Goal: Information Seeking & Learning: Learn about a topic

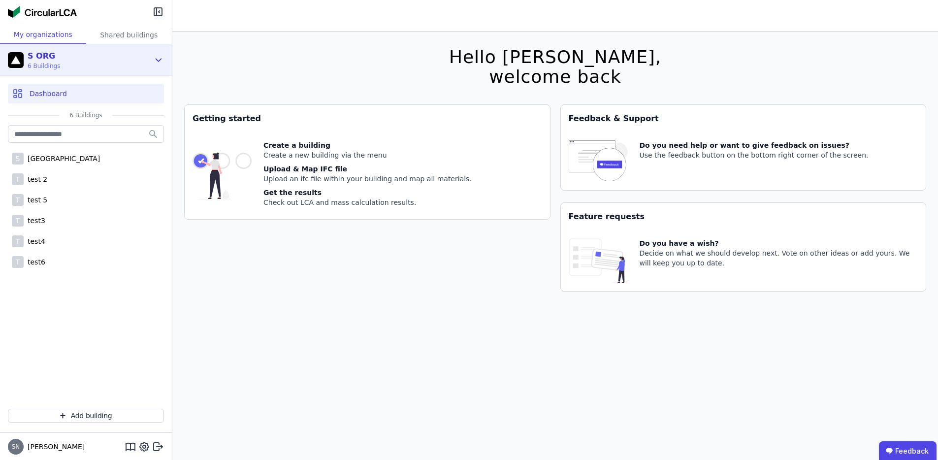
click at [107, 65] on div "S ORG 6 Buildings" at bounding box center [78, 60] width 141 height 20
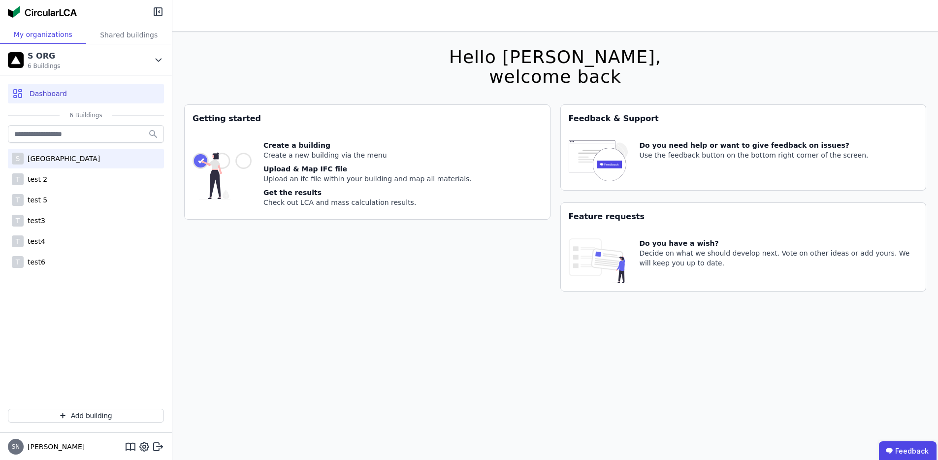
click at [69, 158] on div "[GEOGRAPHIC_DATA]" at bounding box center [62, 159] width 76 height 10
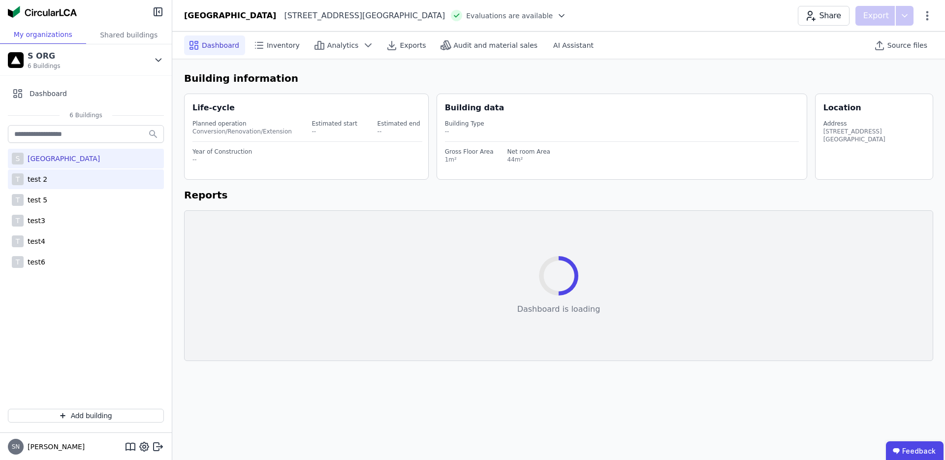
click at [54, 181] on div "T test 2" at bounding box center [86, 179] width 156 height 20
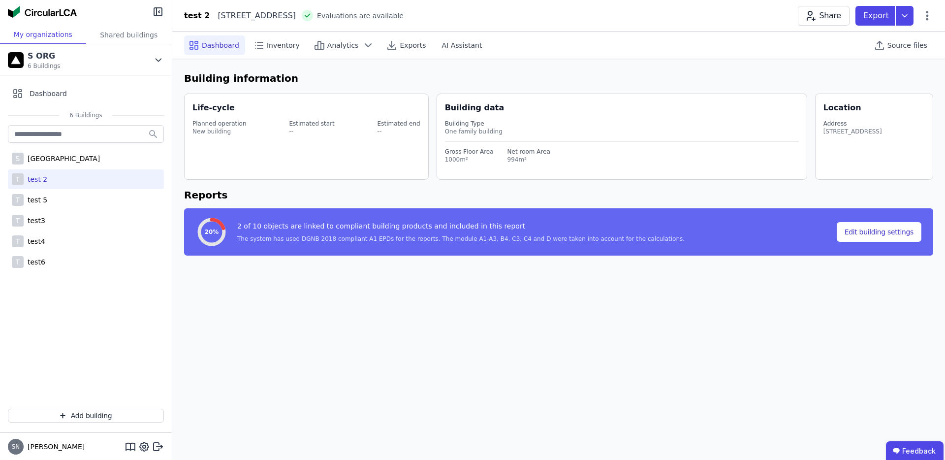
select select "*"
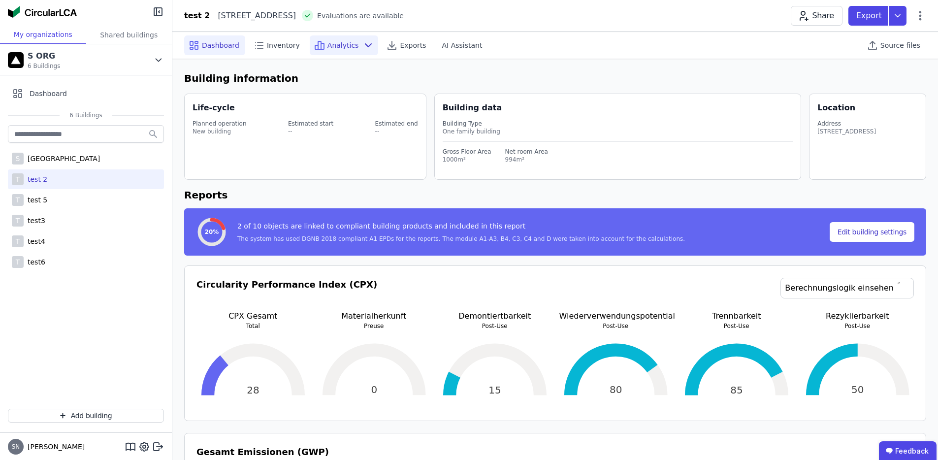
click at [337, 43] on span "Analytics" at bounding box center [343, 45] width 32 height 10
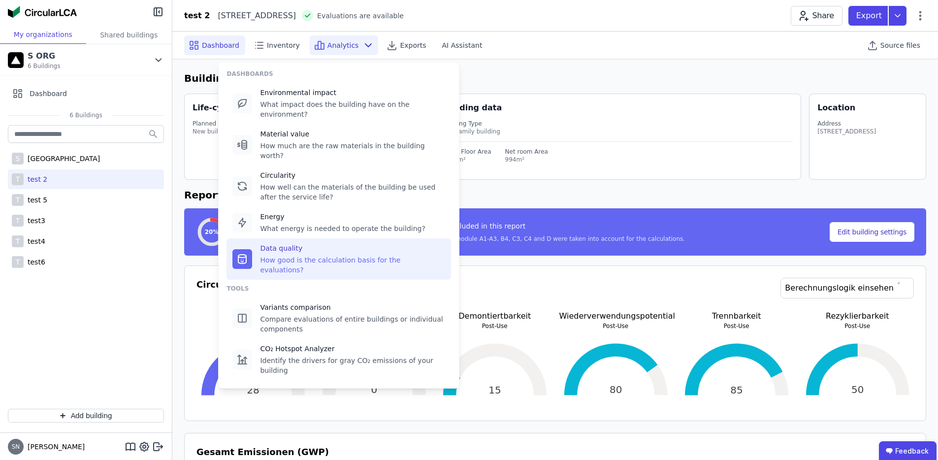
click at [314, 243] on div "Data quality" at bounding box center [352, 248] width 185 height 10
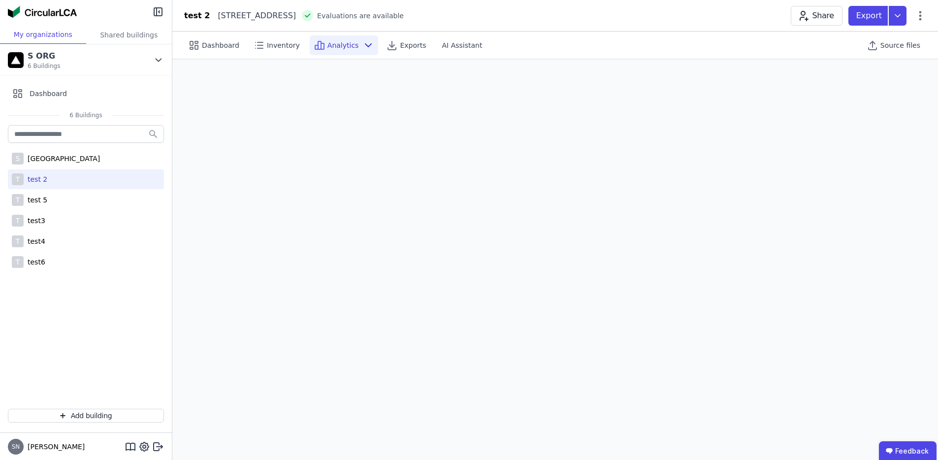
click at [350, 45] on span "Analytics" at bounding box center [343, 45] width 32 height 10
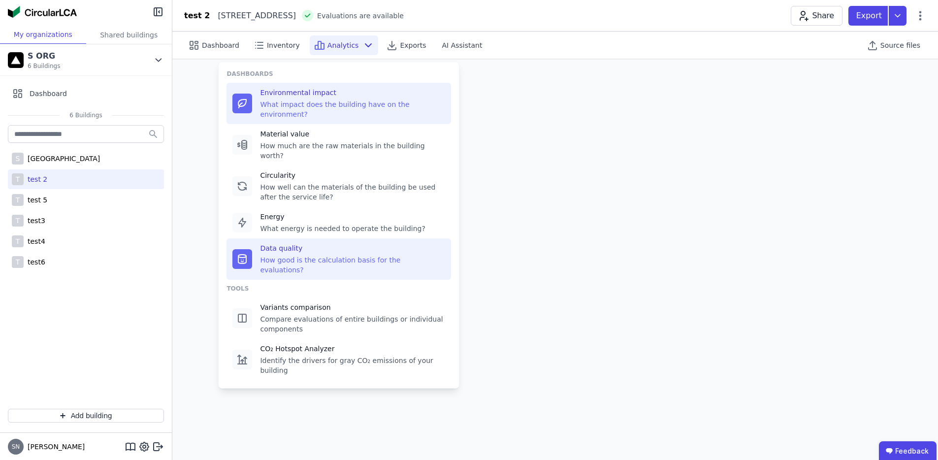
click at [313, 98] on div "Environmental impact What impact does the building have on the environment?" at bounding box center [352, 104] width 185 height 32
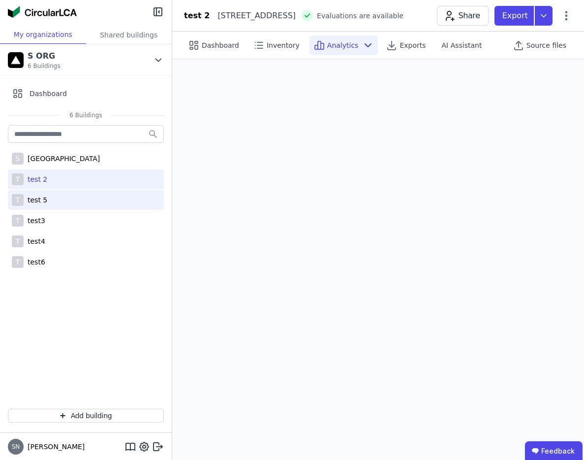
click at [30, 200] on div "test 5" at bounding box center [36, 200] width 24 height 10
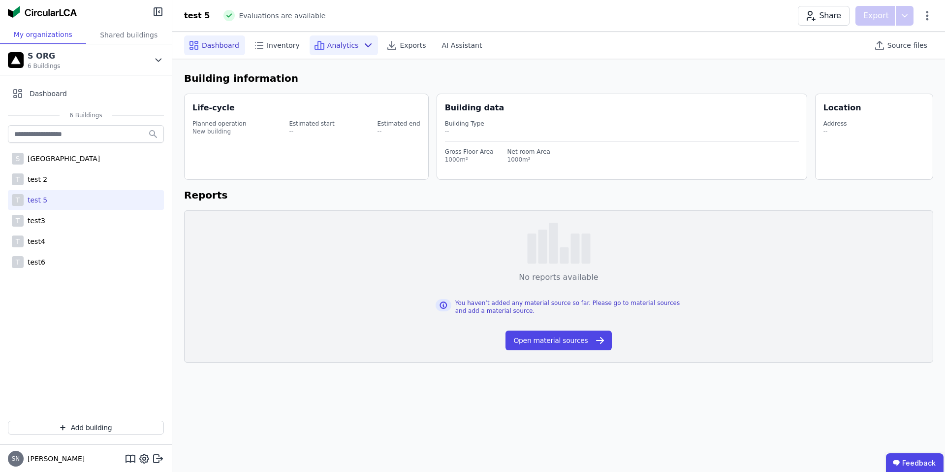
click at [341, 41] on span "Analytics" at bounding box center [343, 45] width 32 height 10
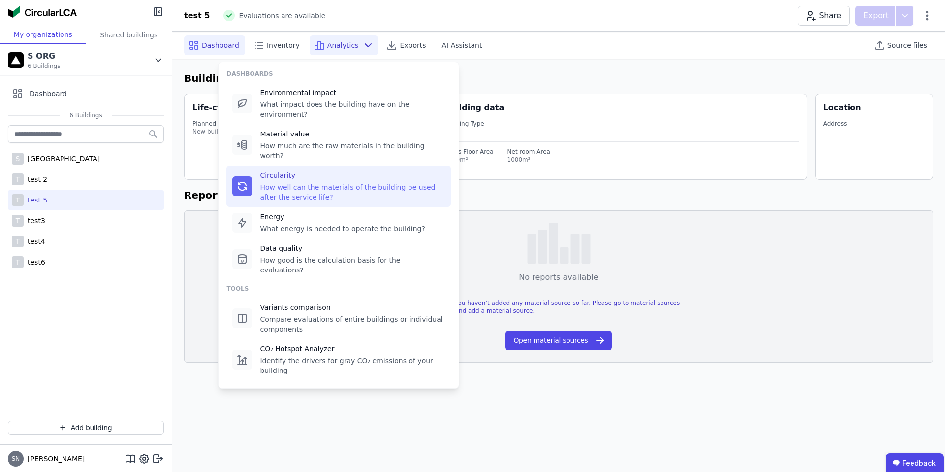
click at [277, 170] on div "Circularity" at bounding box center [352, 175] width 185 height 10
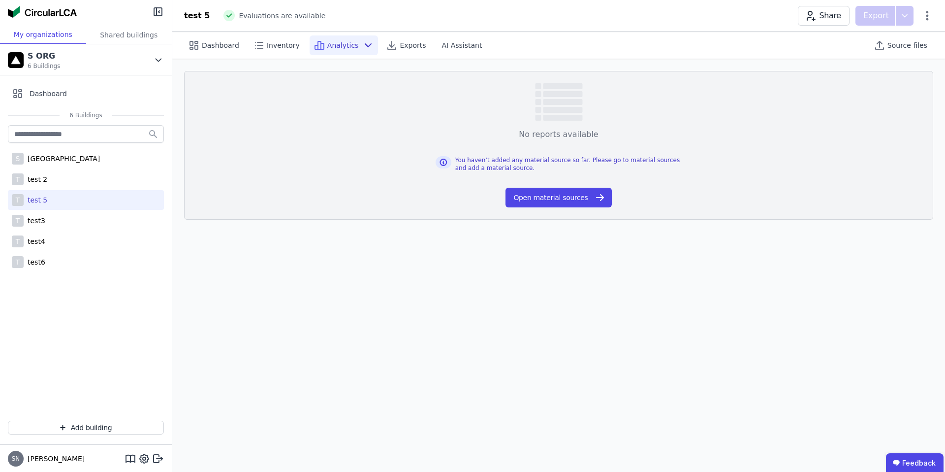
click at [362, 44] on icon at bounding box center [368, 45] width 12 height 12
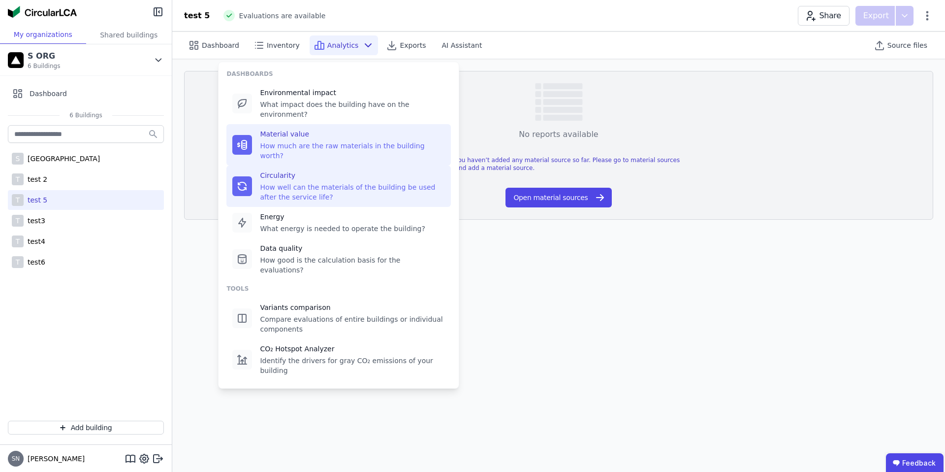
click at [282, 141] on div "How much are the raw materials in the building worth?" at bounding box center [352, 151] width 185 height 20
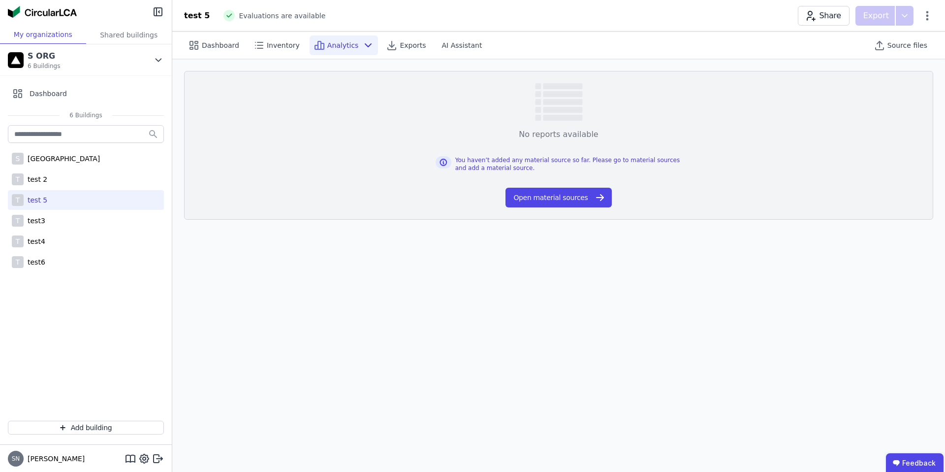
click at [327, 40] on span "Analytics" at bounding box center [343, 45] width 32 height 10
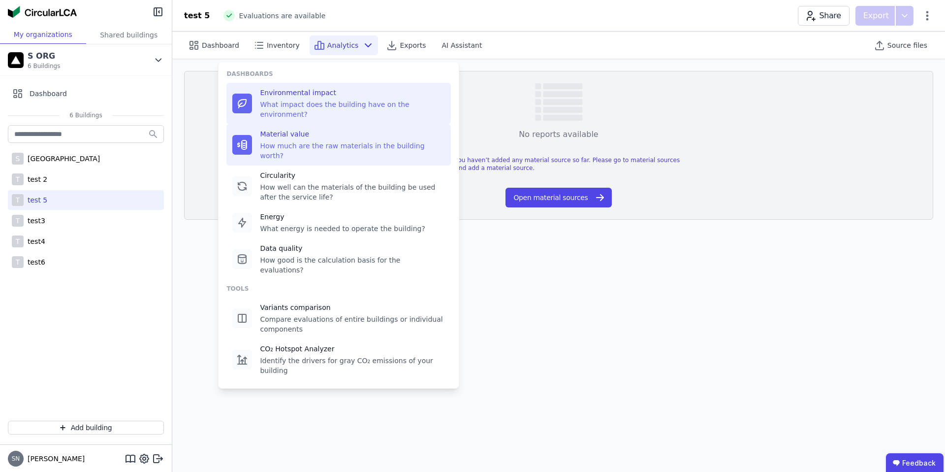
click at [278, 95] on div "Environmental impact" at bounding box center [352, 93] width 185 height 10
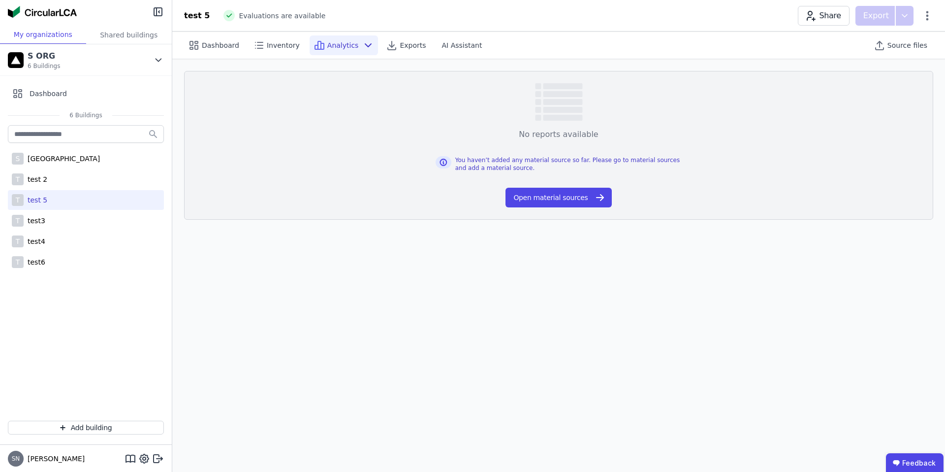
click at [331, 51] on div "Analytics" at bounding box center [344, 45] width 69 height 20
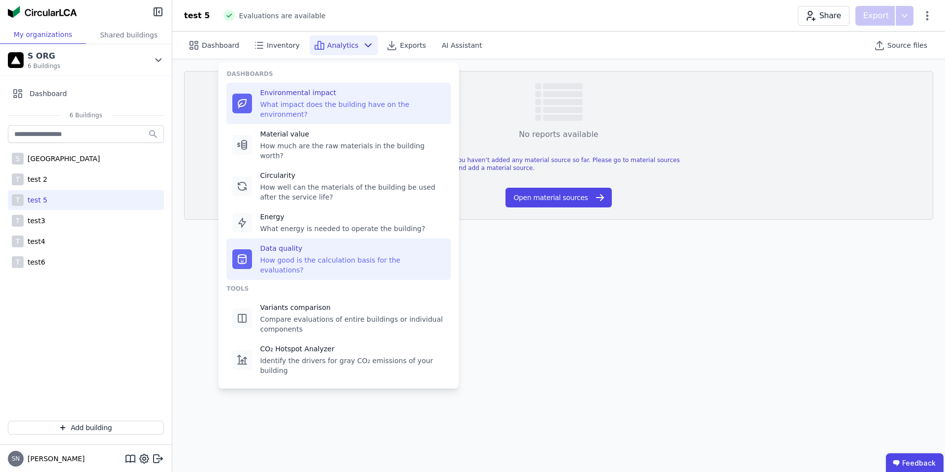
click at [286, 243] on div "Data quality" at bounding box center [352, 248] width 185 height 10
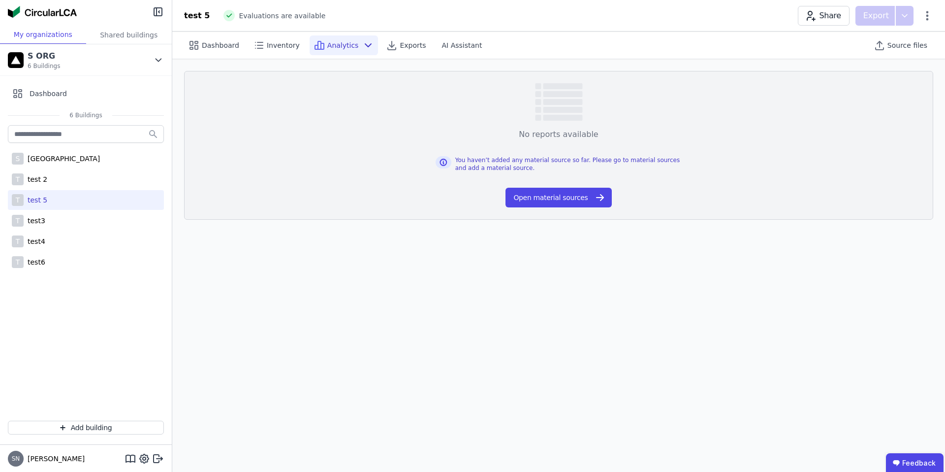
click at [342, 39] on div "Analytics" at bounding box center [344, 45] width 69 height 20
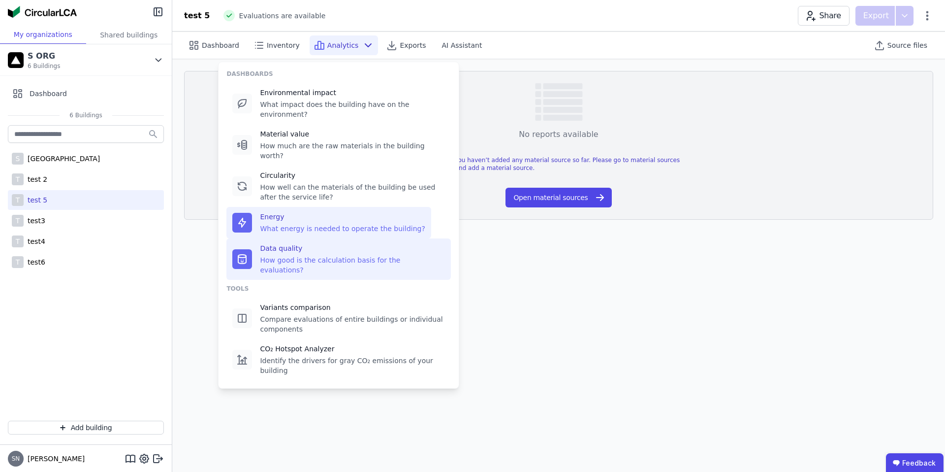
click at [281, 212] on div "Energy" at bounding box center [342, 217] width 165 height 10
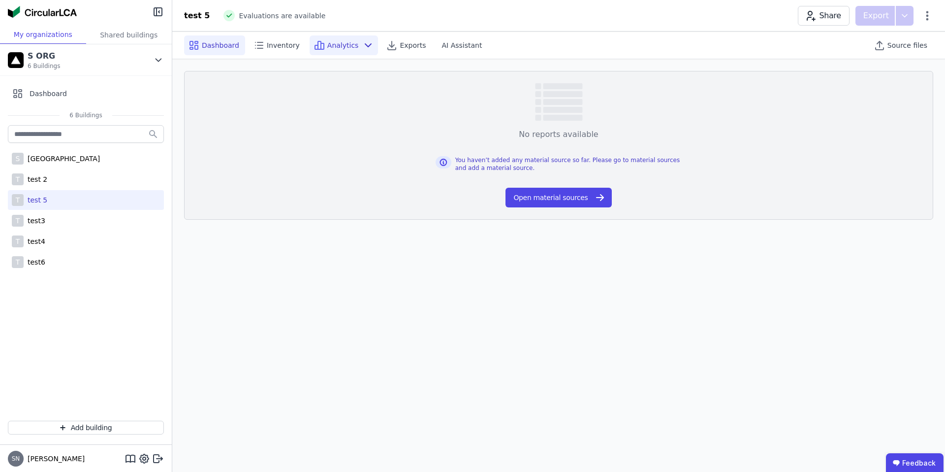
click at [213, 43] on span "Dashboard" at bounding box center [220, 45] width 37 height 10
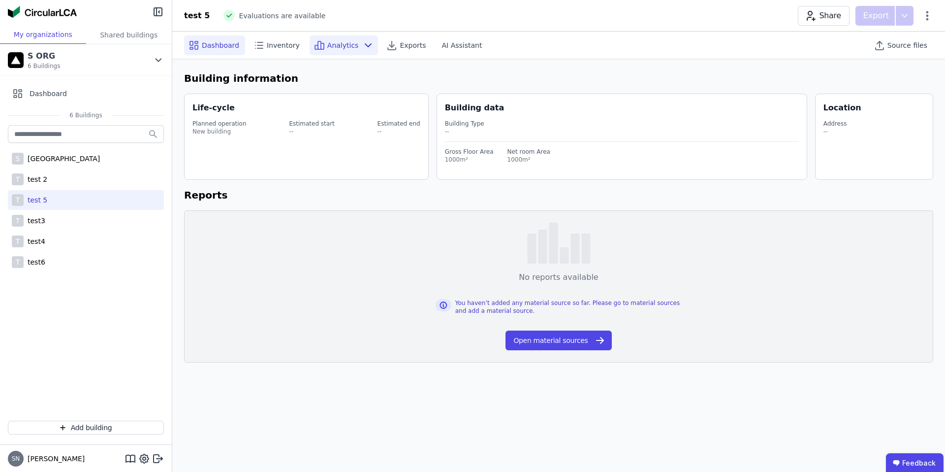
click at [342, 46] on span "Analytics" at bounding box center [343, 45] width 32 height 10
click at [56, 175] on div "T test 2" at bounding box center [86, 179] width 156 height 20
select select "*"
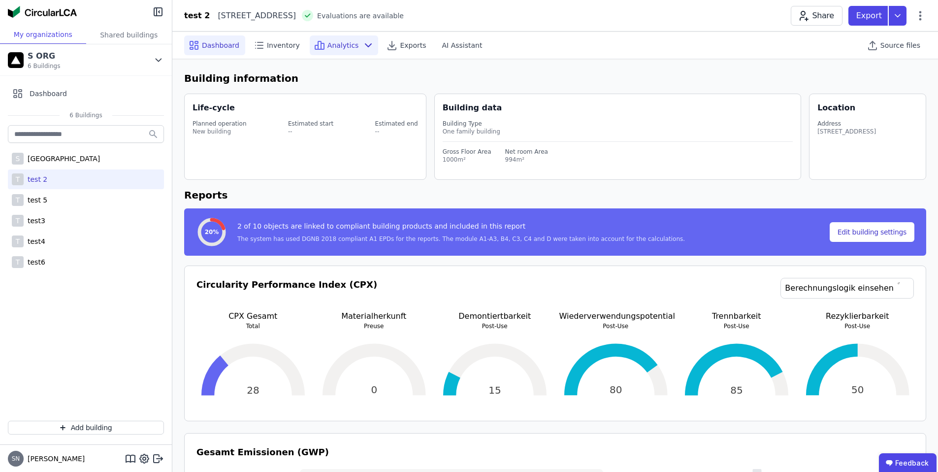
click at [336, 45] on span "Analytics" at bounding box center [343, 45] width 32 height 10
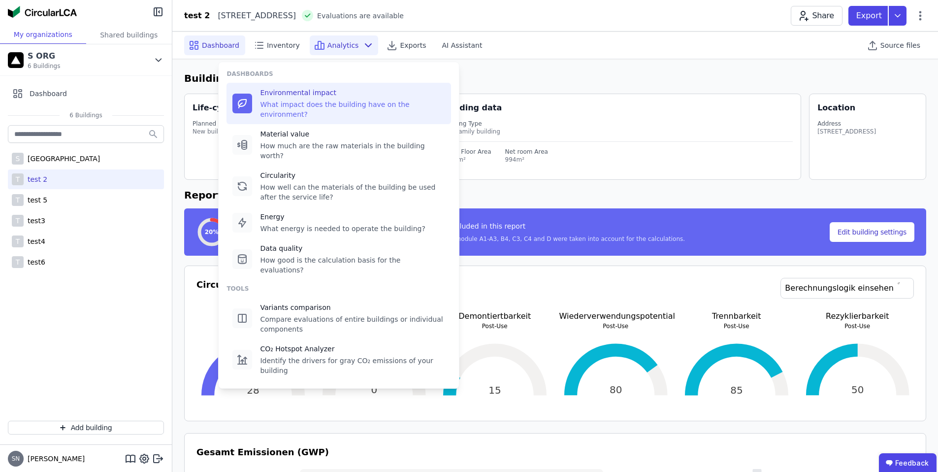
click at [330, 98] on div "Environmental impact What impact does the building have on the environment?" at bounding box center [352, 104] width 185 height 32
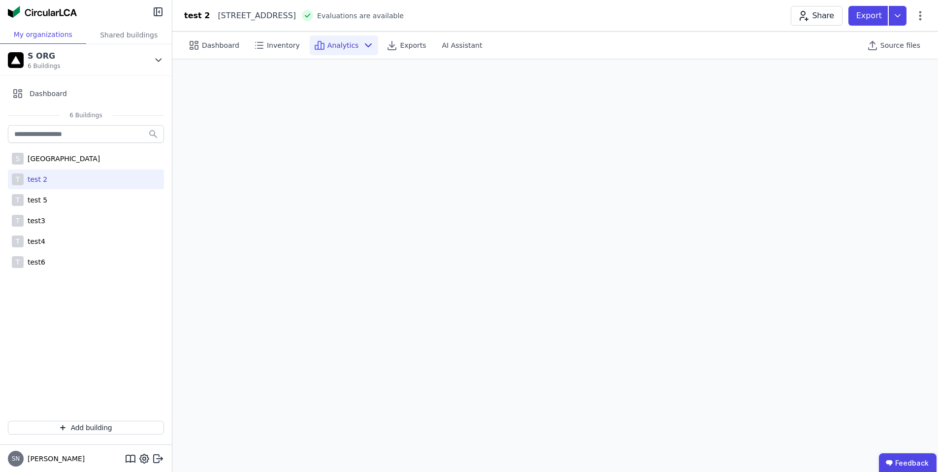
click at [339, 43] on span "Analytics" at bounding box center [343, 45] width 32 height 10
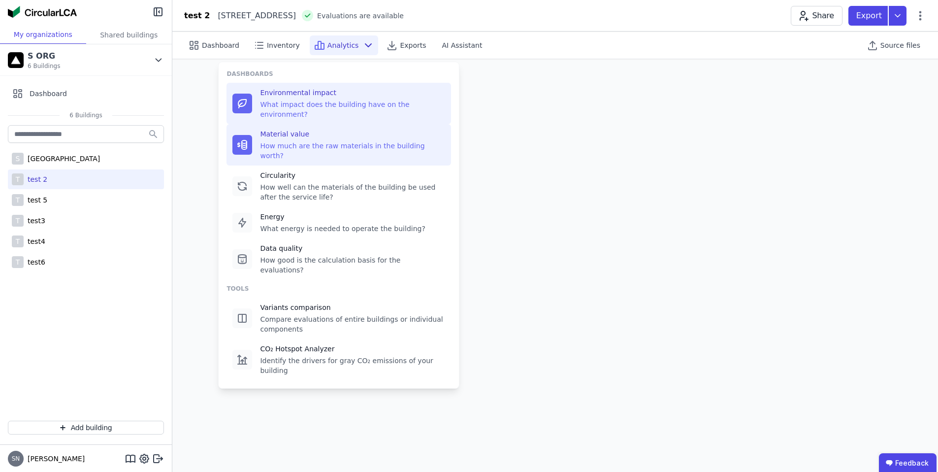
click at [305, 141] on div "How much are the raw materials in the building worth?" at bounding box center [352, 151] width 185 height 20
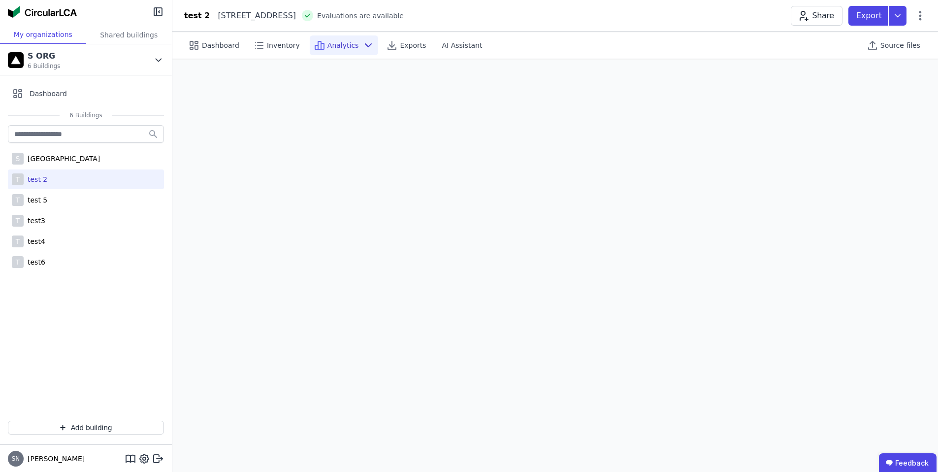
click at [349, 46] on span "Analytics" at bounding box center [343, 45] width 32 height 10
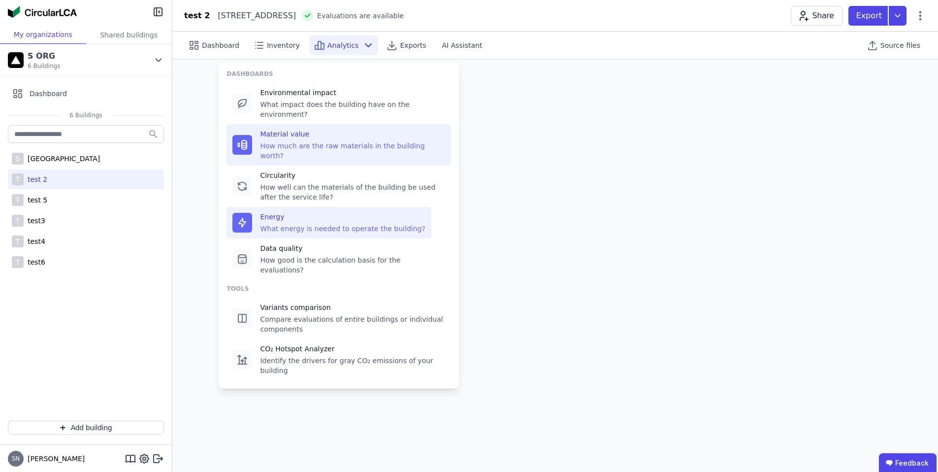
click at [309, 214] on div "Energy What energy is needed to operate the building?" at bounding box center [328, 223] width 204 height 32
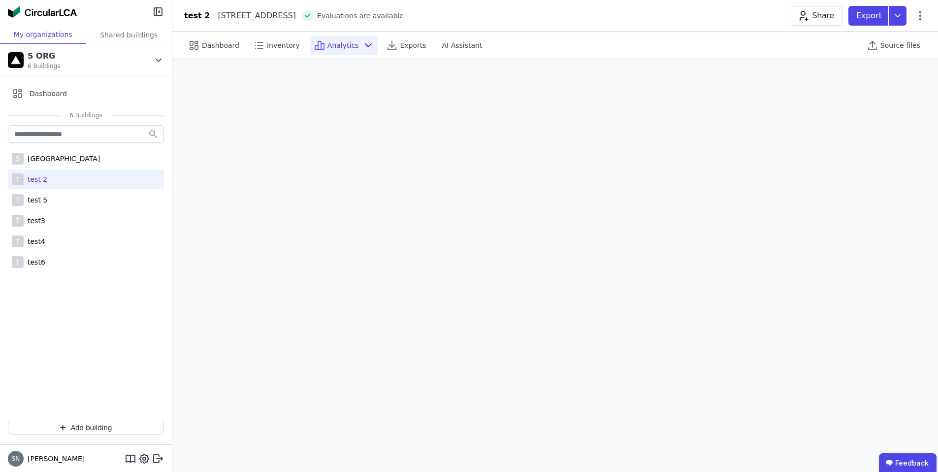
click at [350, 45] on span "Analytics" at bounding box center [343, 45] width 32 height 10
click at [328, 57] on div "Dashboard Inventory Analytics Exports AI Assistant Source files" at bounding box center [555, 45] width 742 height 27
click at [340, 42] on span "Analytics" at bounding box center [343, 45] width 32 height 10
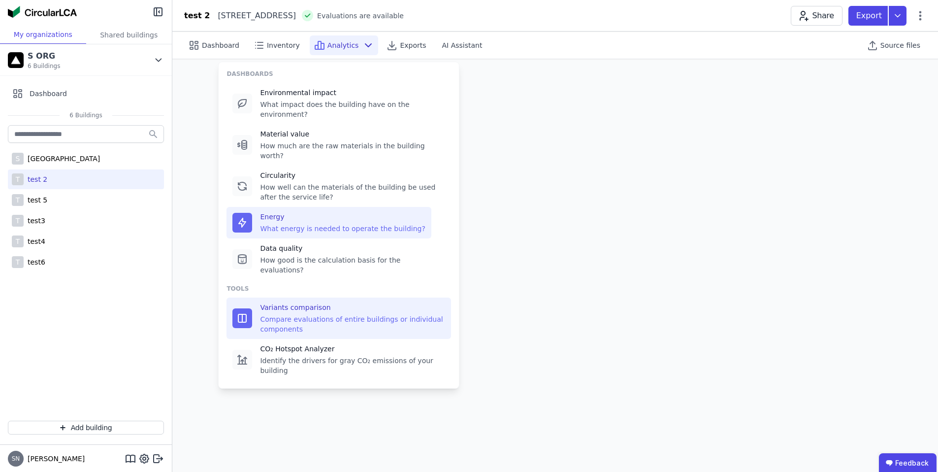
click at [324, 314] on div "Compare evaluations of entire buildings or individual components" at bounding box center [352, 324] width 185 height 20
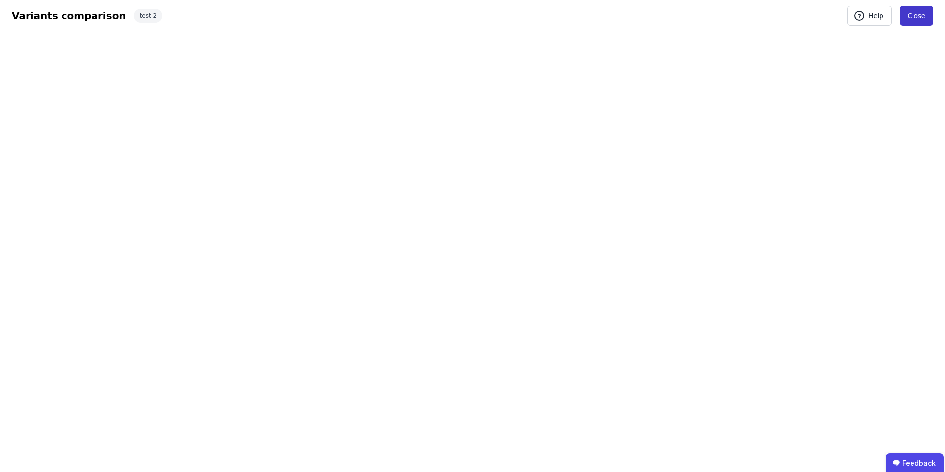
click at [924, 16] on button "Close" at bounding box center [916, 16] width 33 height 20
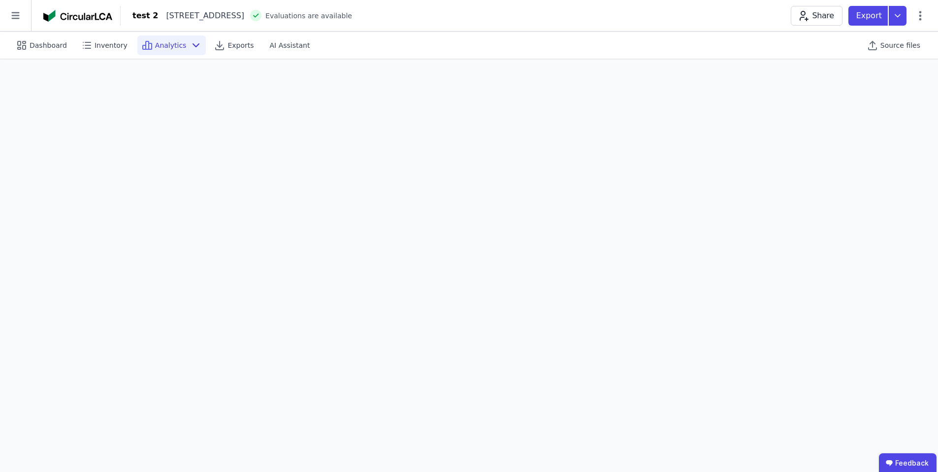
click at [190, 41] on icon at bounding box center [196, 45] width 12 height 12
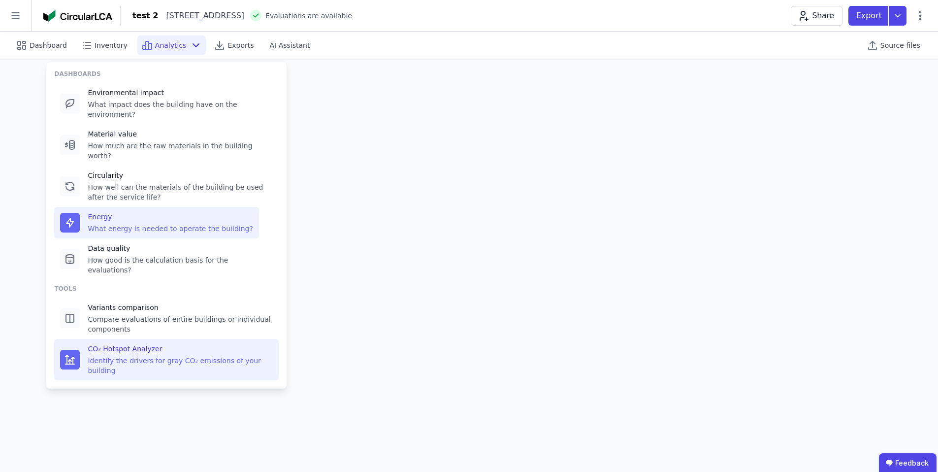
click at [186, 355] on div "Identify the drivers for gray CO₂ emissions of your building" at bounding box center [180, 365] width 185 height 20
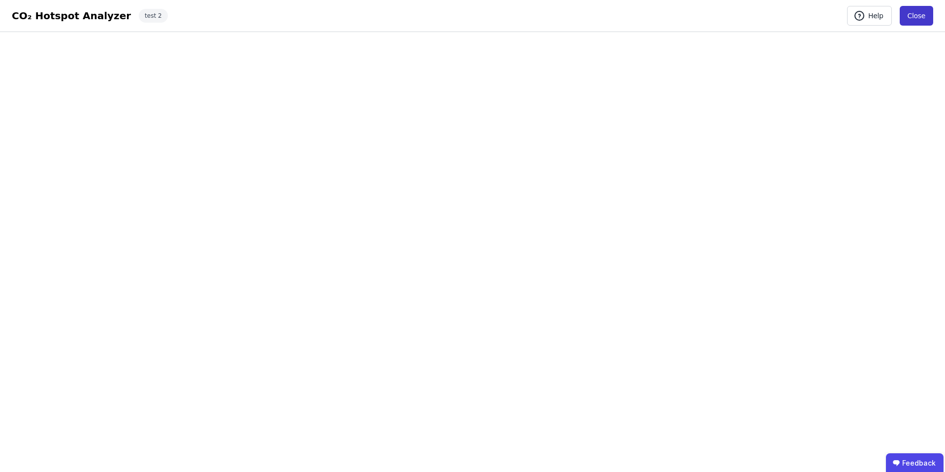
click at [922, 12] on button "Close" at bounding box center [916, 16] width 33 height 20
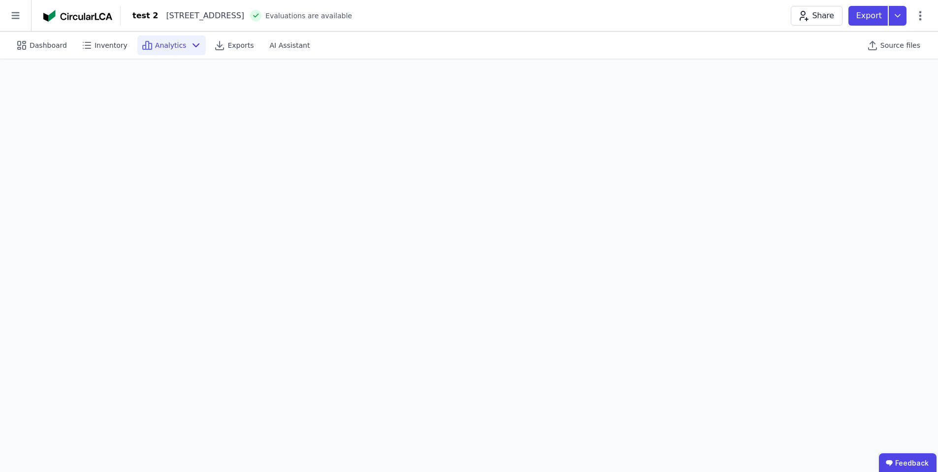
click at [159, 42] on span "Analytics" at bounding box center [171, 45] width 32 height 10
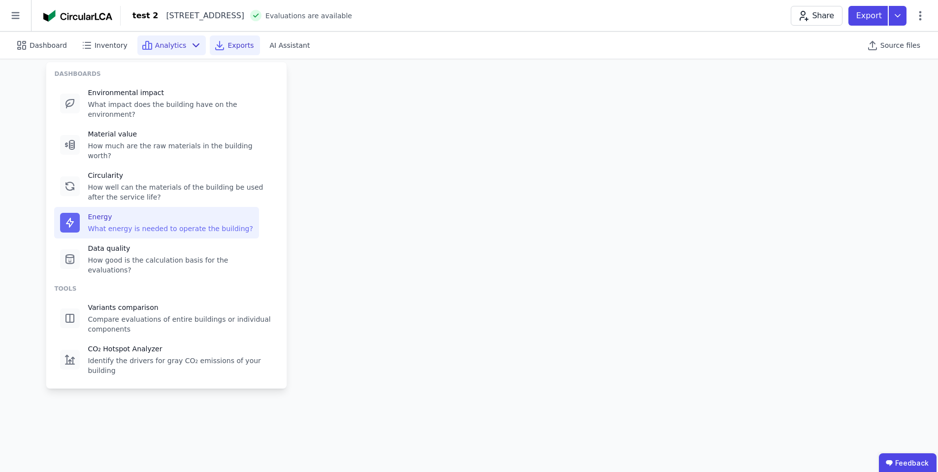
click at [236, 38] on div "Exports" at bounding box center [235, 45] width 50 height 20
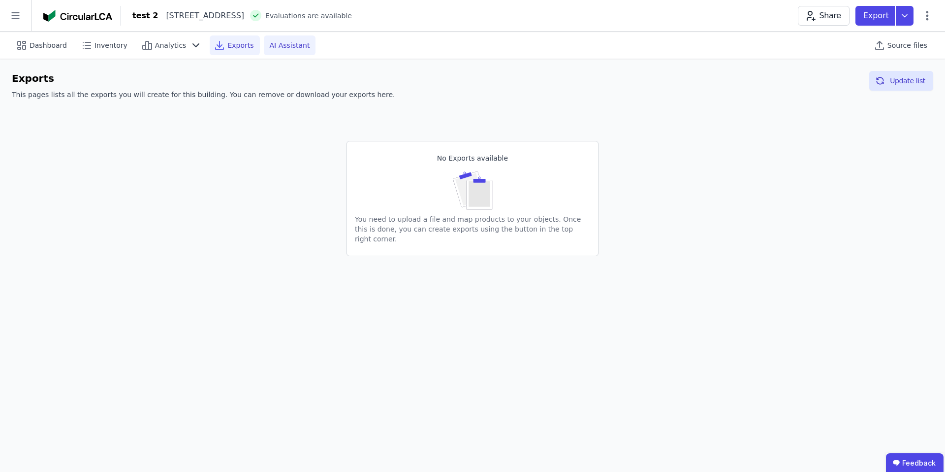
click at [297, 44] on span "AI Assistant" at bounding box center [290, 45] width 40 height 10
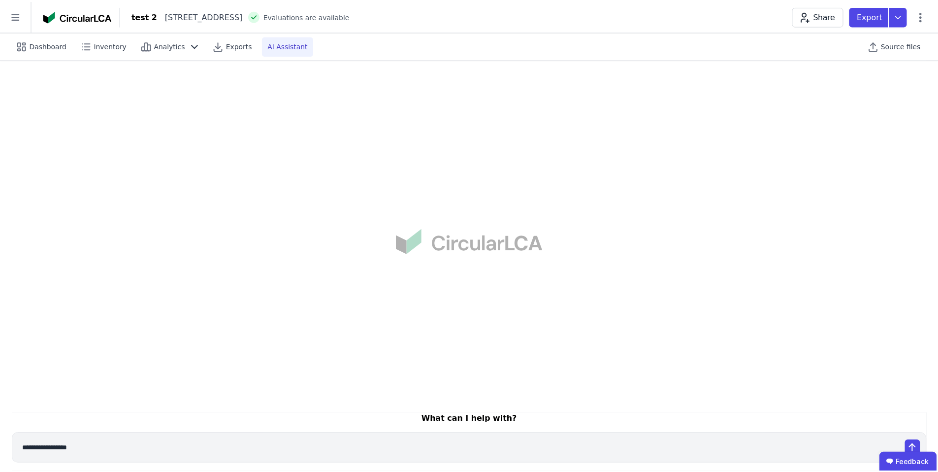
scroll to position [10, 0]
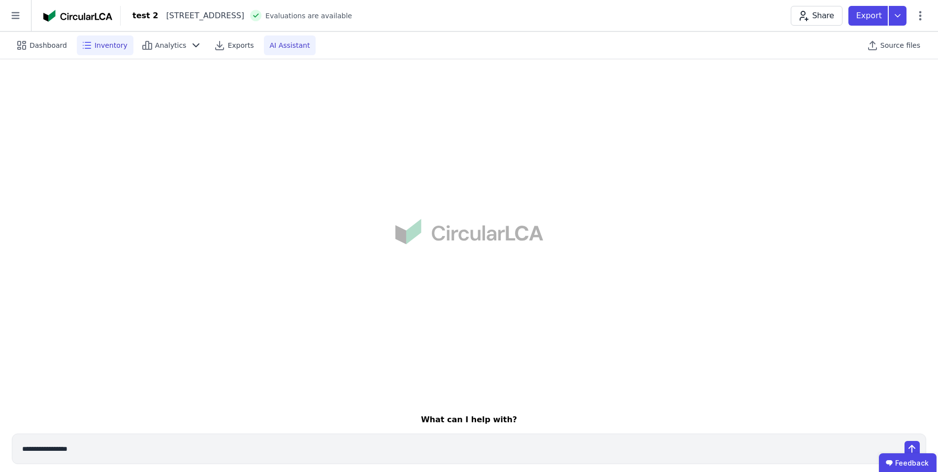
click at [95, 42] on span "Inventory" at bounding box center [111, 45] width 33 height 10
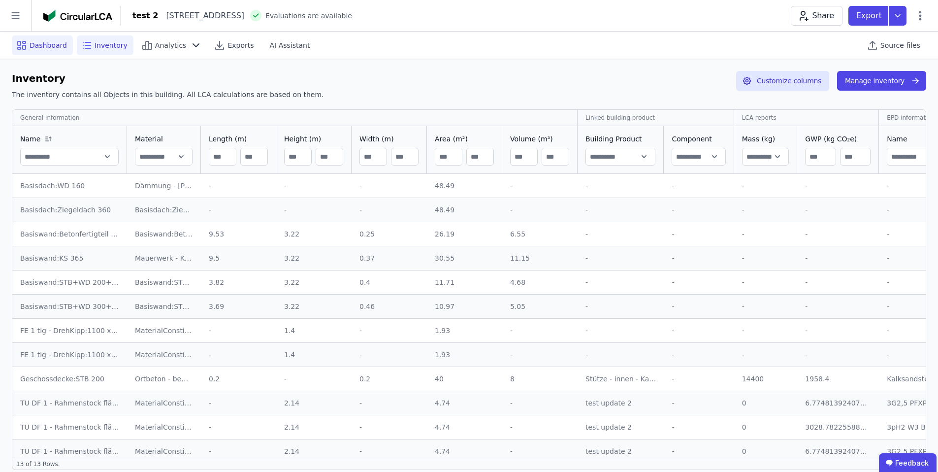
click at [45, 47] on span "Dashboard" at bounding box center [48, 45] width 37 height 10
select select "*"
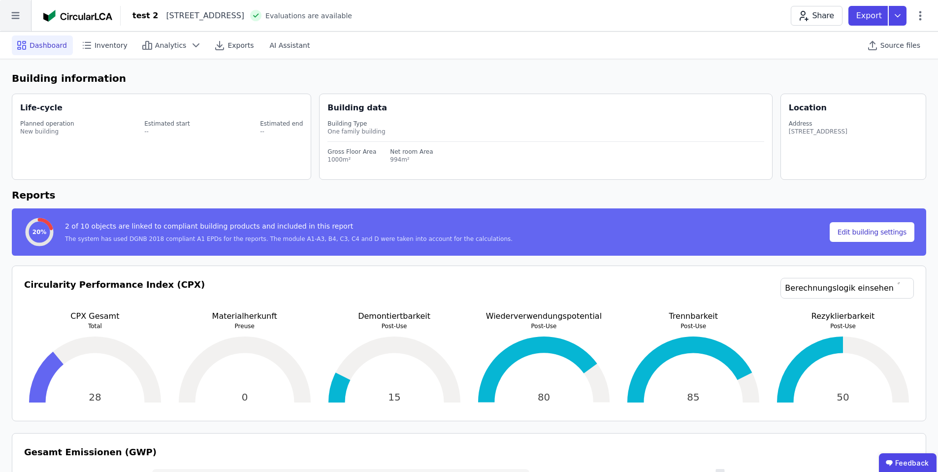
click at [21, 17] on icon at bounding box center [15, 15] width 31 height 31
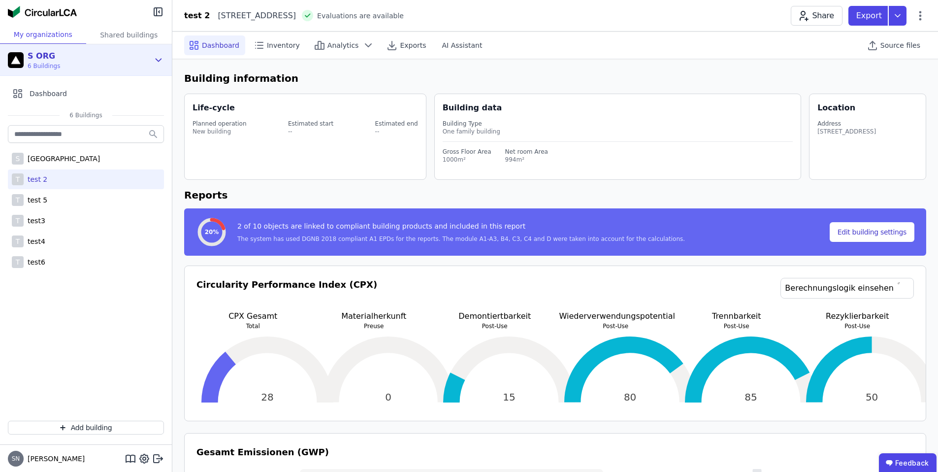
click at [113, 61] on div "S ORG 6 Buildings" at bounding box center [78, 60] width 141 height 20
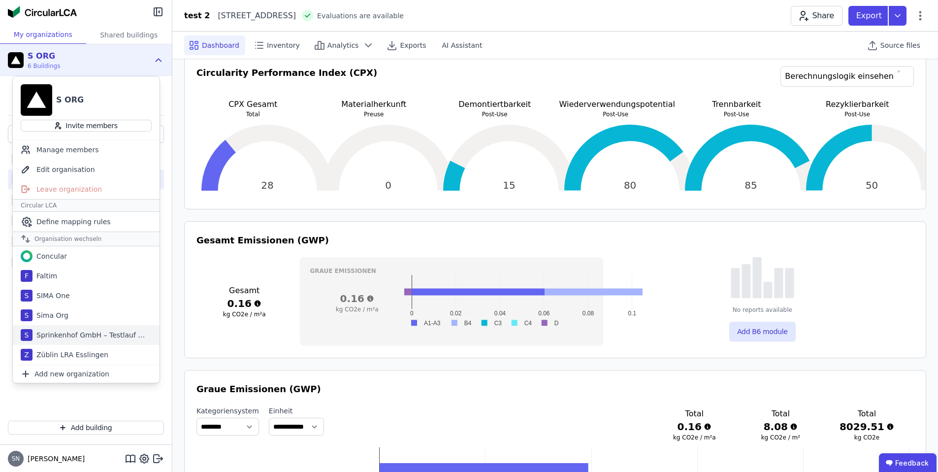
scroll to position [266, 0]
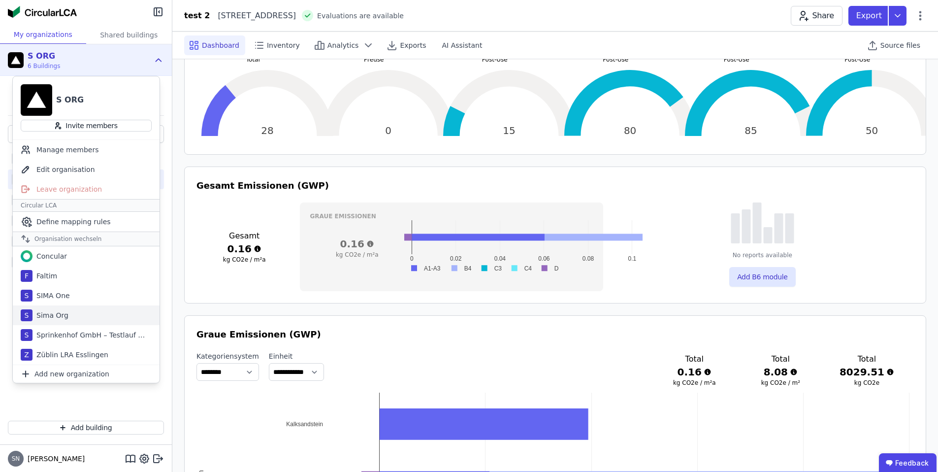
click at [56, 318] on div "Sima Org" at bounding box center [50, 315] width 36 height 10
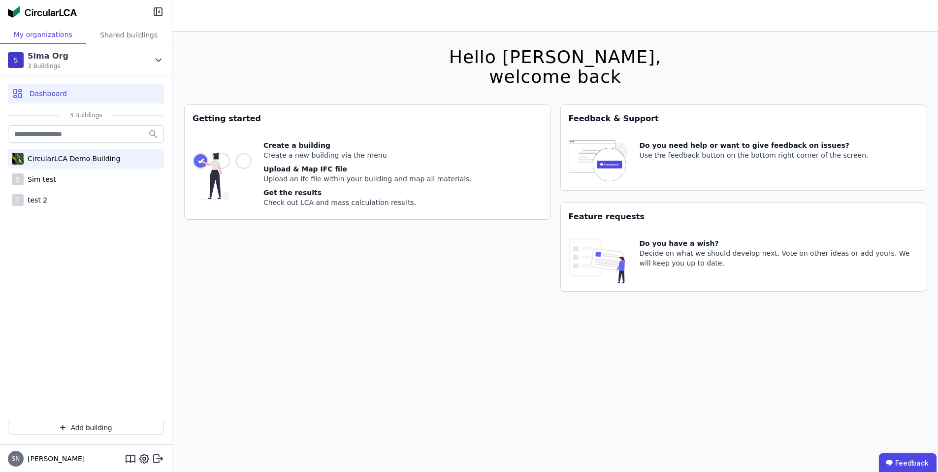
click at [114, 151] on div "CircularLCA Demo Building" at bounding box center [86, 159] width 156 height 20
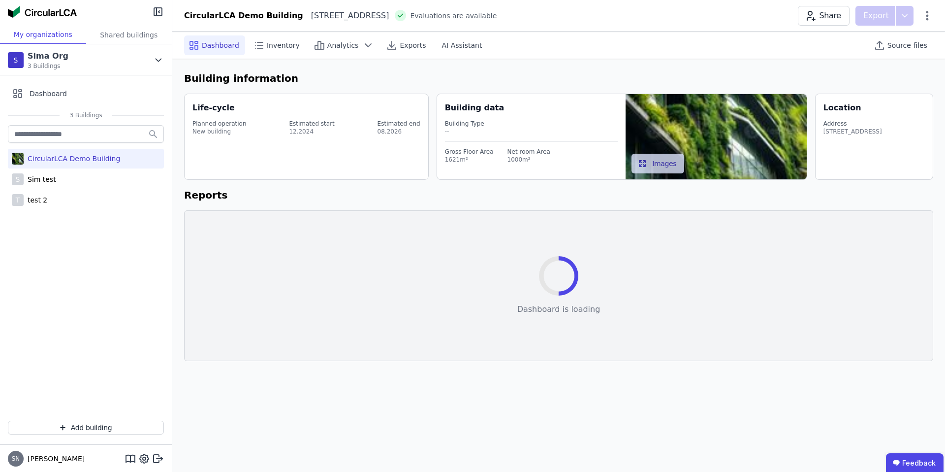
select select "*"
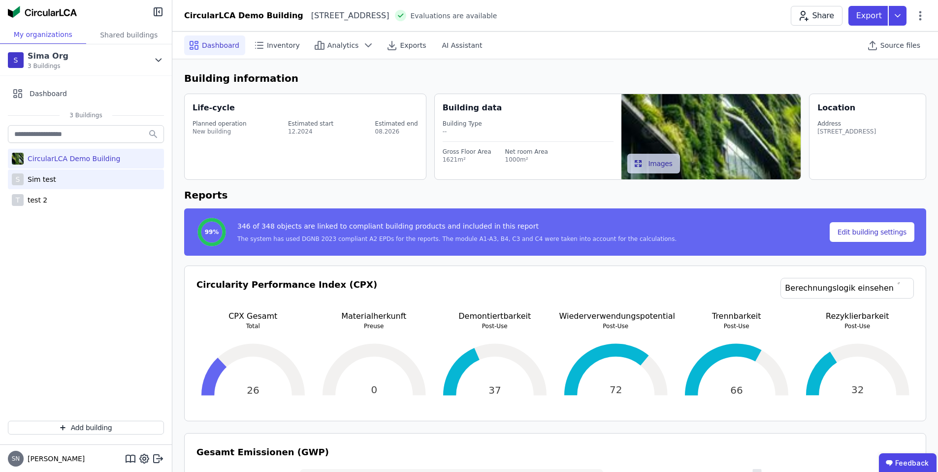
click at [84, 172] on div "S Sim test" at bounding box center [86, 179] width 156 height 20
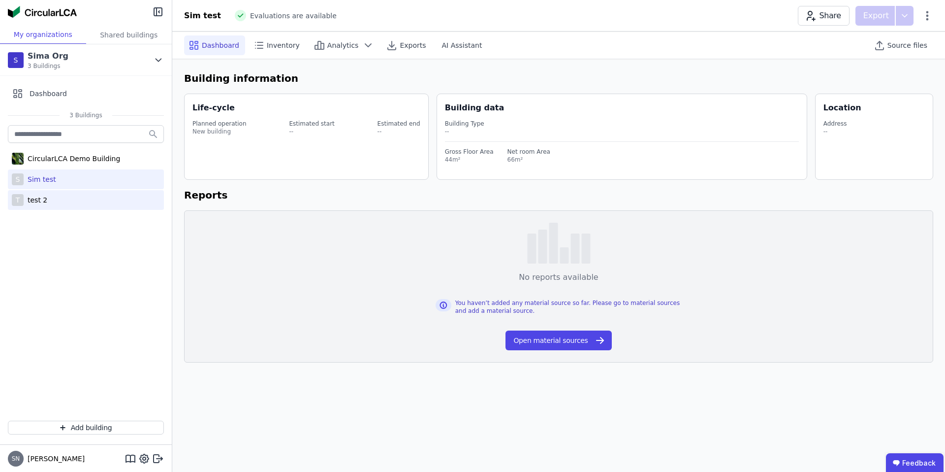
click at [81, 198] on div "T test 2" at bounding box center [86, 200] width 156 height 20
click at [338, 38] on div "Analytics" at bounding box center [344, 45] width 69 height 20
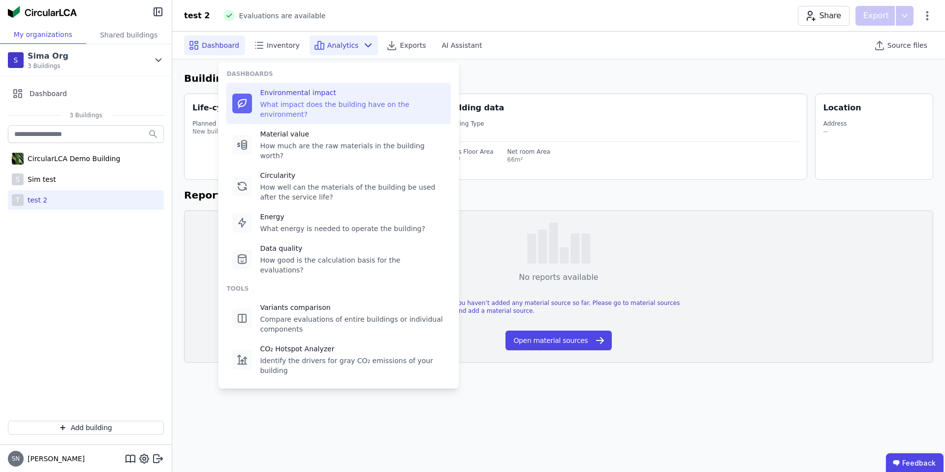
click at [319, 111] on div "Environmental impact What impact does the building have on the environment?" at bounding box center [338, 103] width 224 height 41
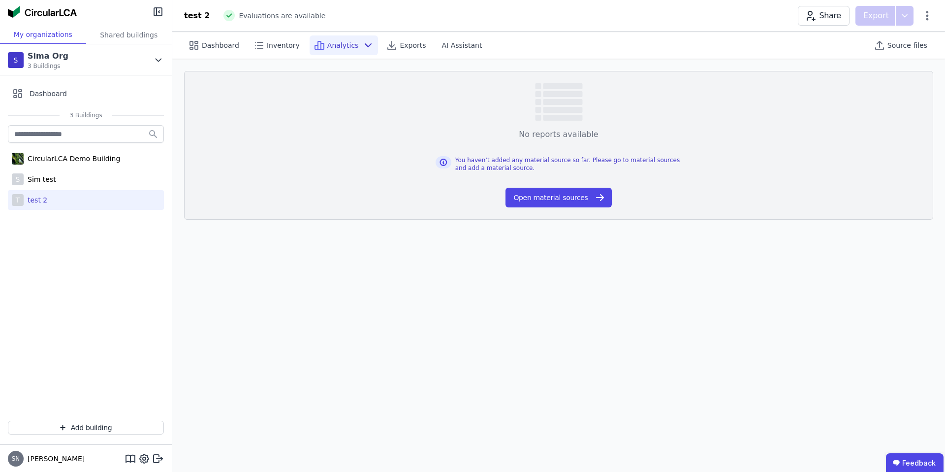
click at [362, 47] on icon at bounding box center [368, 45] width 12 height 12
click at [56, 163] on div "CircularLCA Demo Building" at bounding box center [86, 159] width 156 height 20
select select "*"
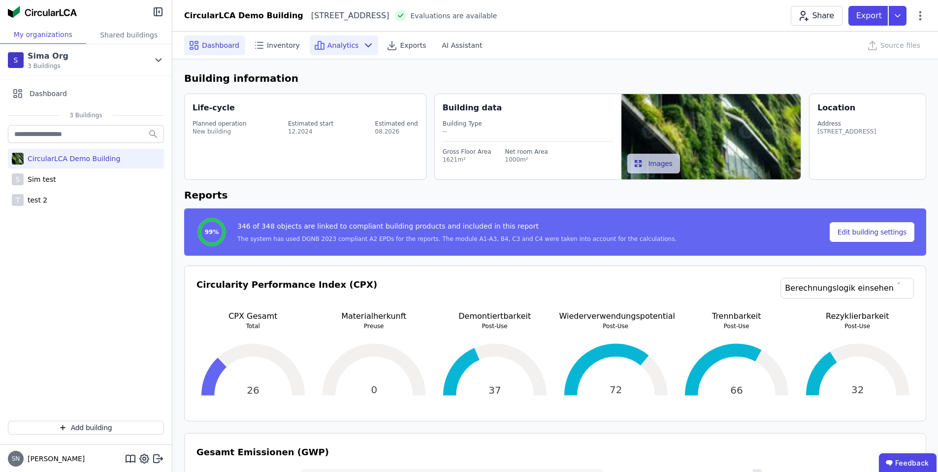
click at [342, 44] on span "Analytics" at bounding box center [343, 45] width 32 height 10
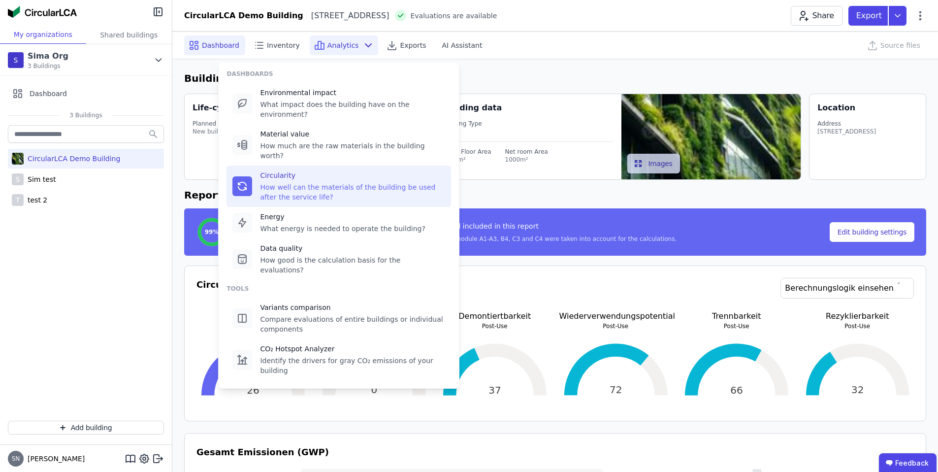
click at [302, 182] on div "How well can the materials of the building be used after the service life?" at bounding box center [352, 192] width 185 height 20
